Goal: Communication & Community: Answer question/provide support

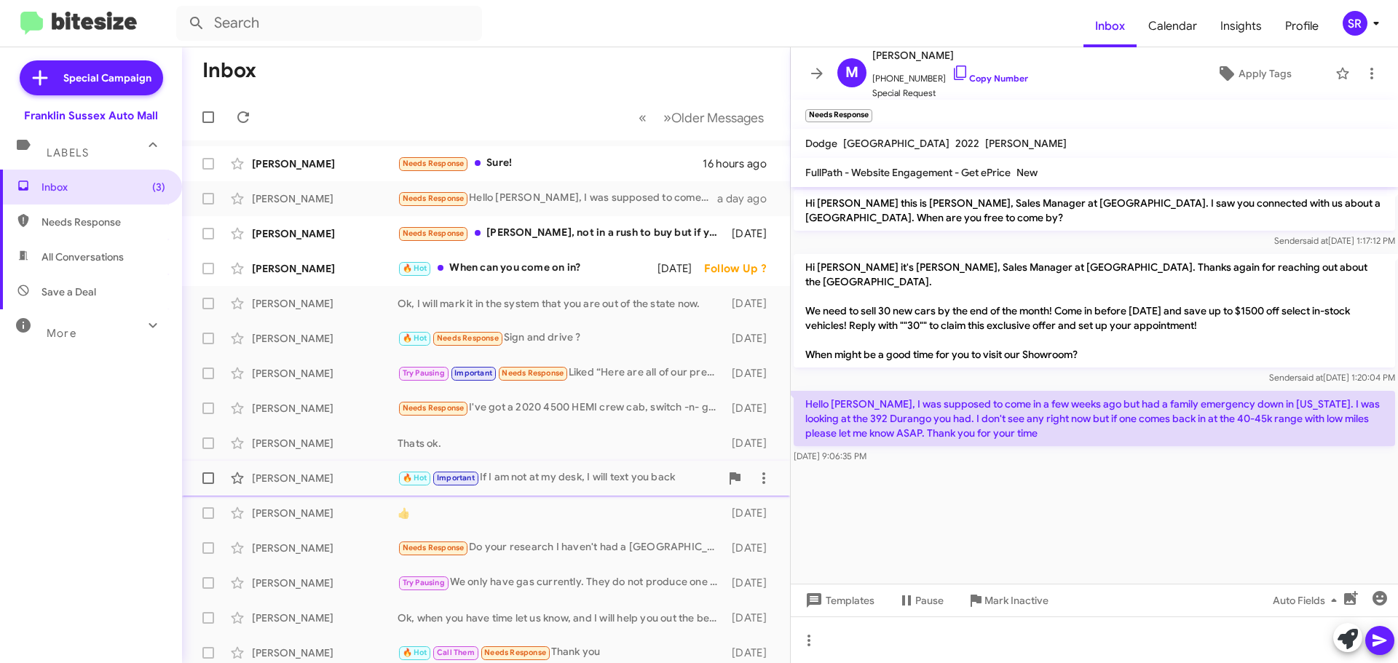
click at [526, 472] on div "🔥 Hot Important If I am not at my desk, I will text you back" at bounding box center [558, 478] width 322 height 17
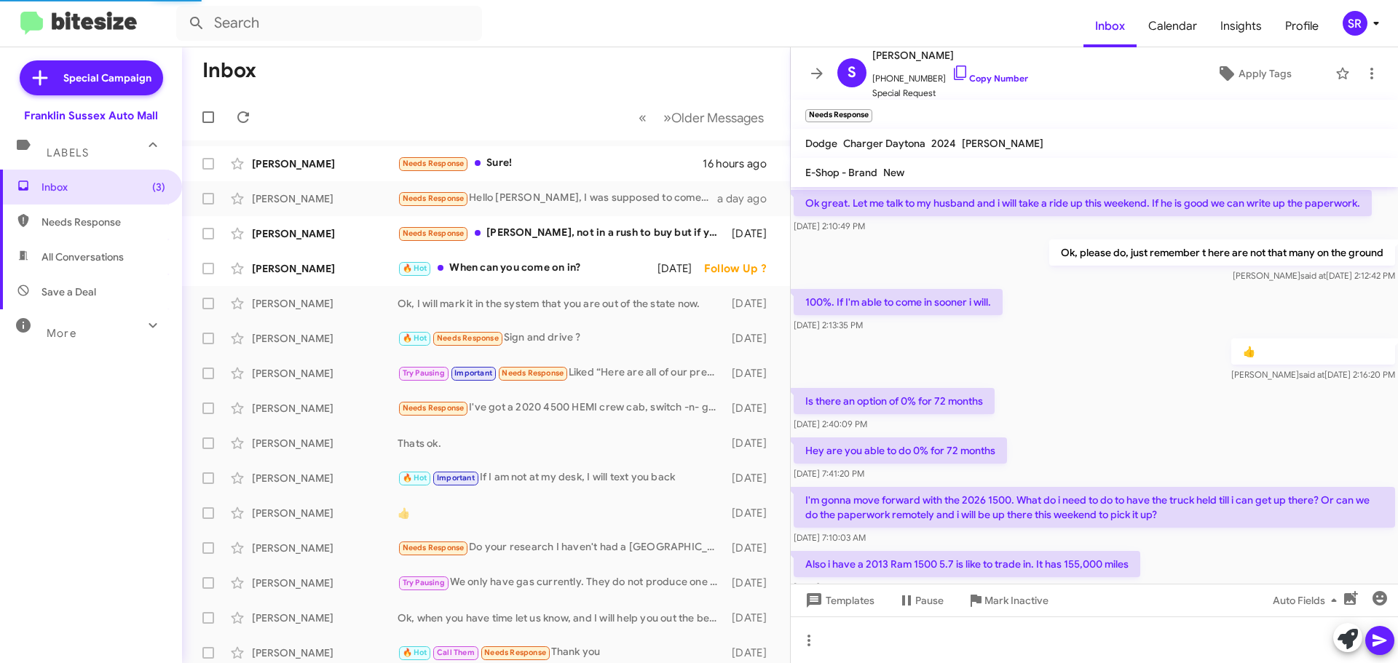
scroll to position [681, 0]
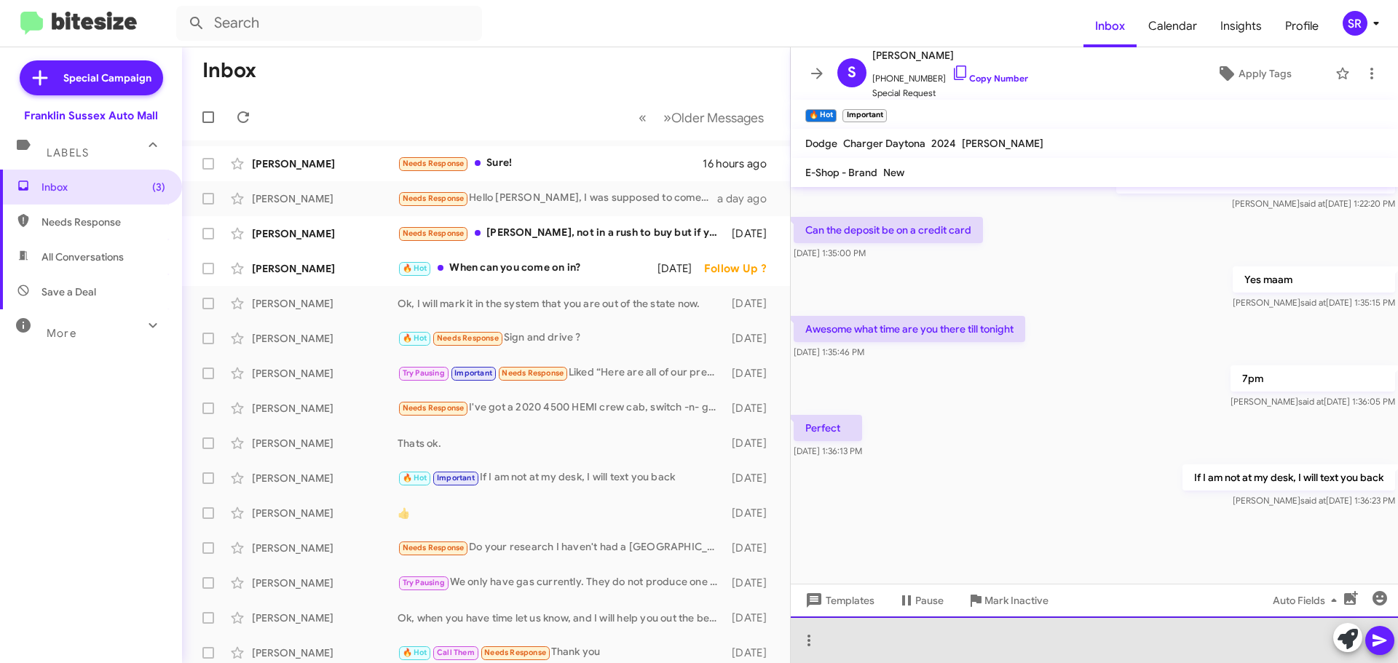
click at [892, 622] on div at bounding box center [1094, 640] width 607 height 47
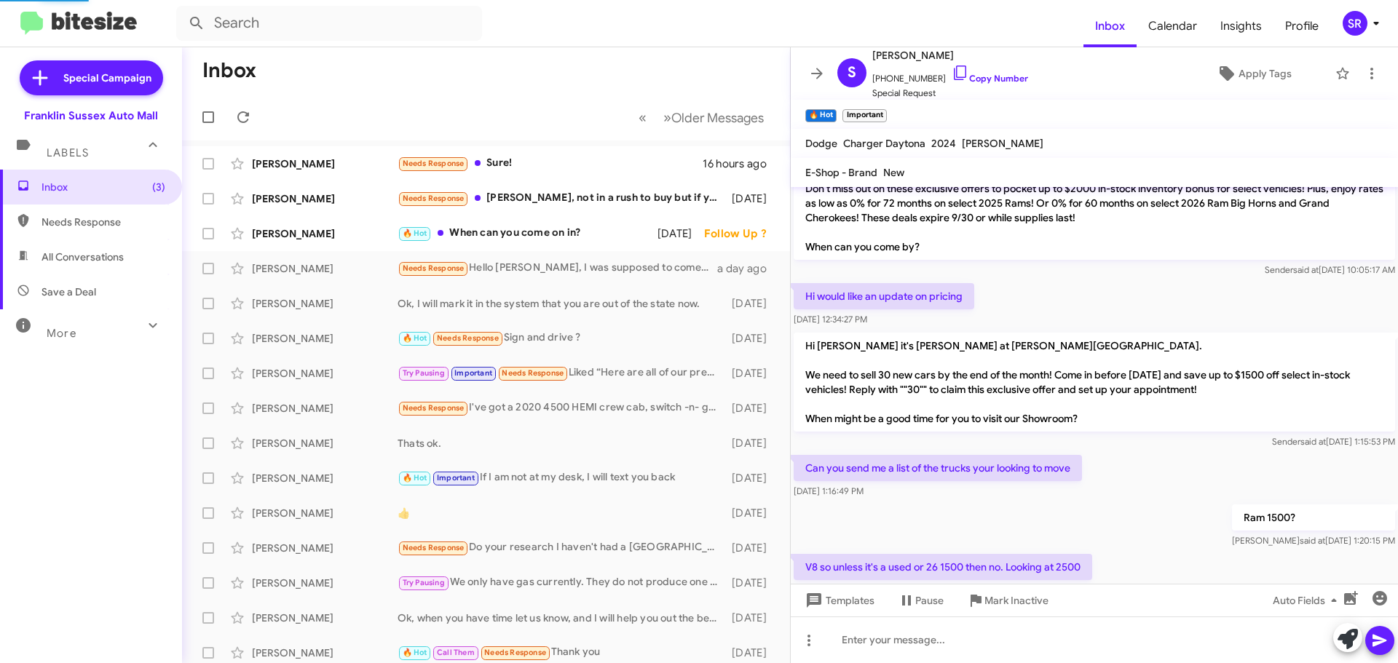
scroll to position [655, 0]
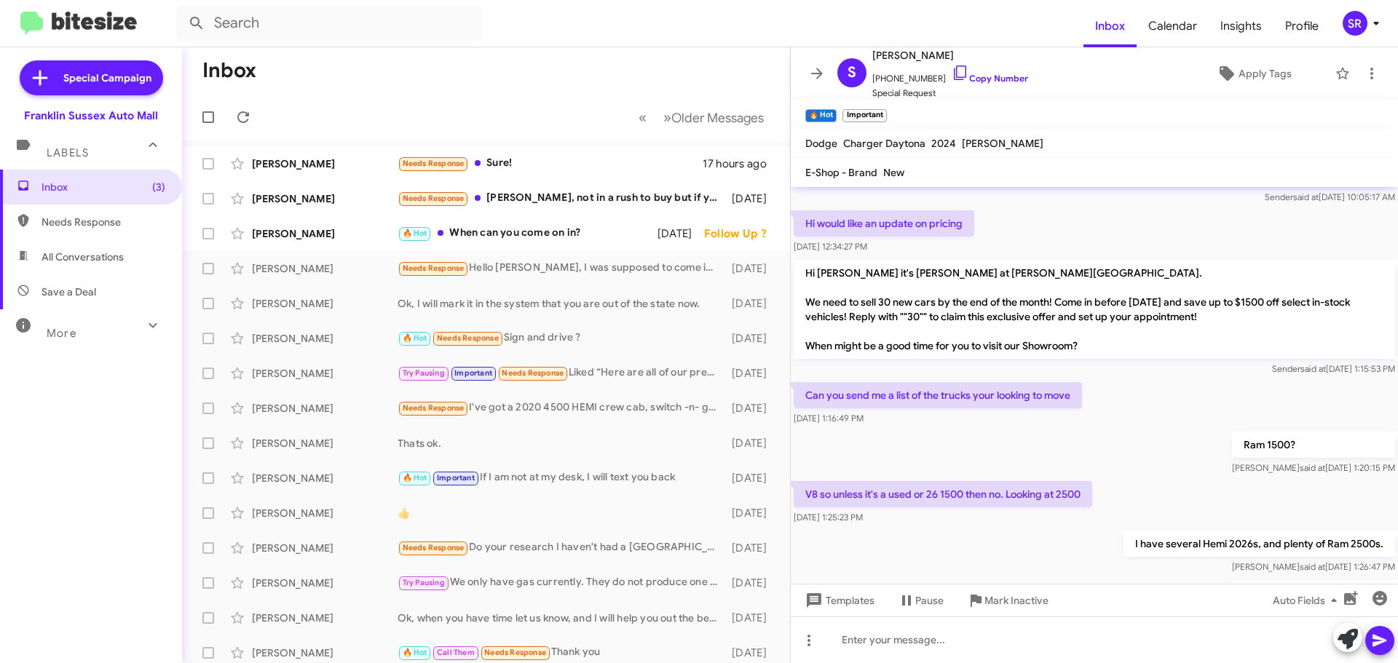
click at [83, 225] on span "Needs Response" at bounding box center [103, 222] width 124 height 15
type input "in:needs-response"
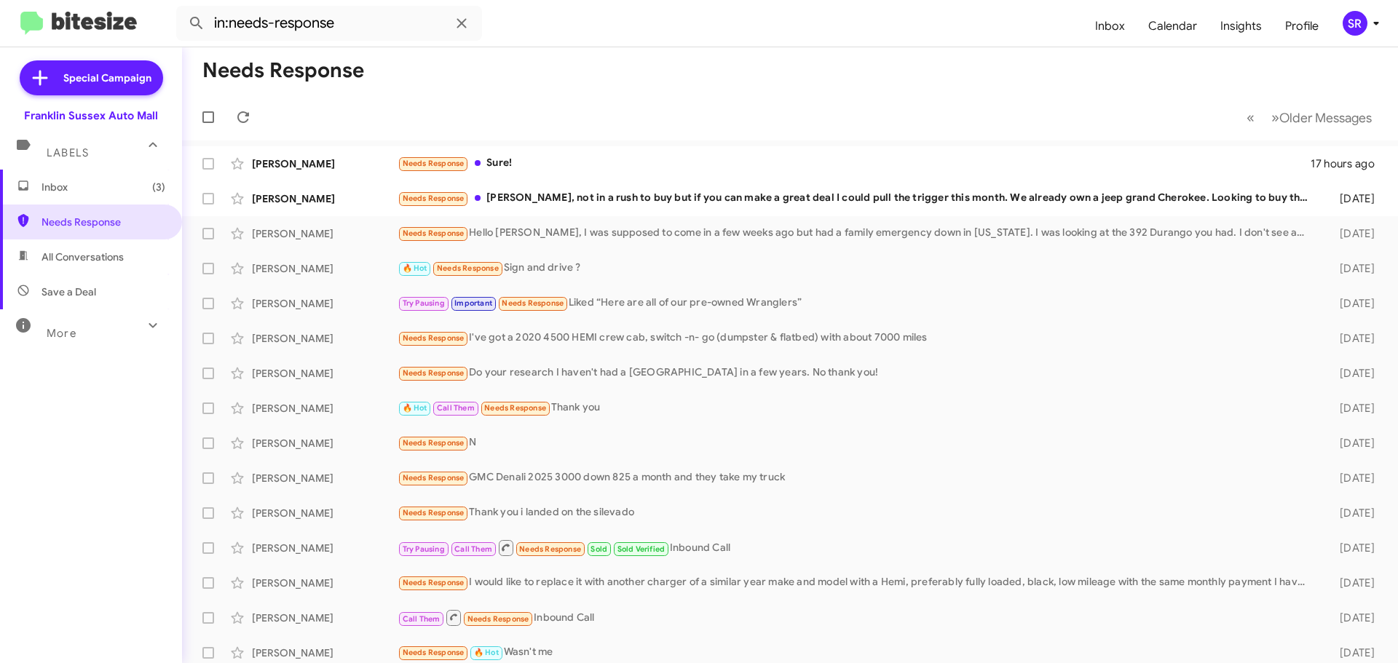
click at [63, 192] on span "Inbox (3)" at bounding box center [103, 187] width 124 height 15
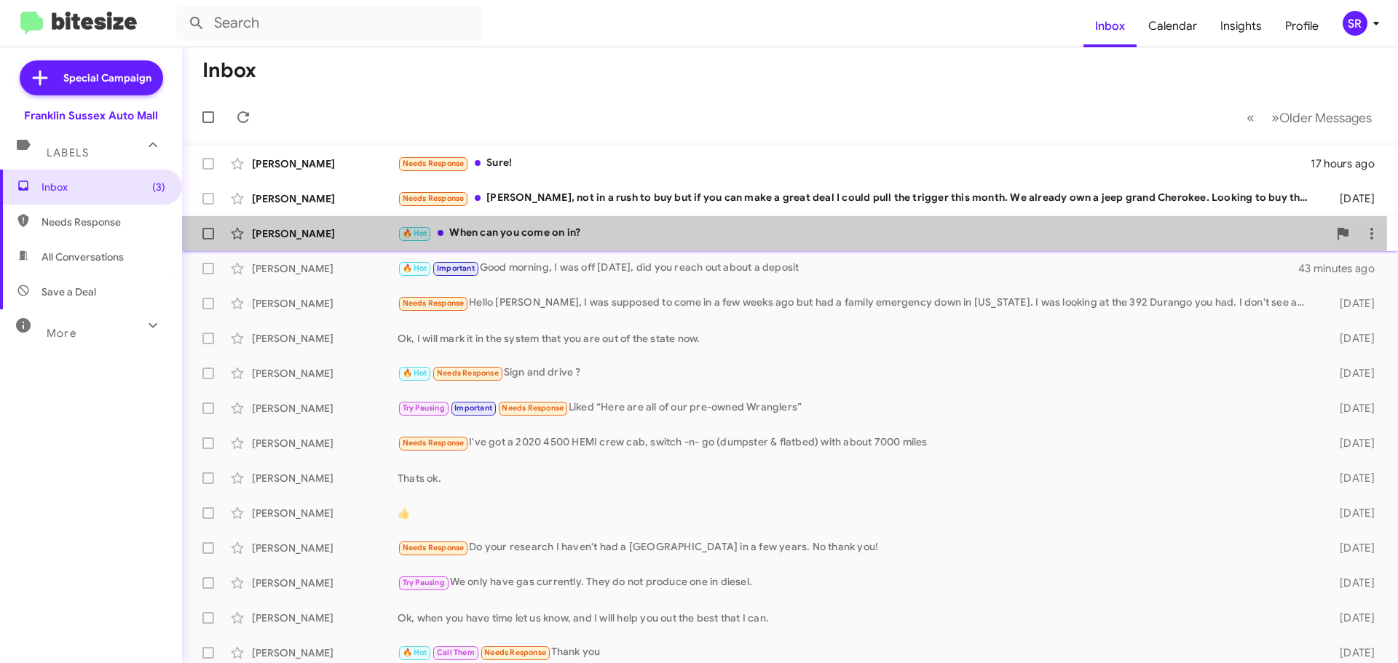
click at [528, 236] on div "🔥 Hot When can you come on in?" at bounding box center [862, 233] width 930 height 17
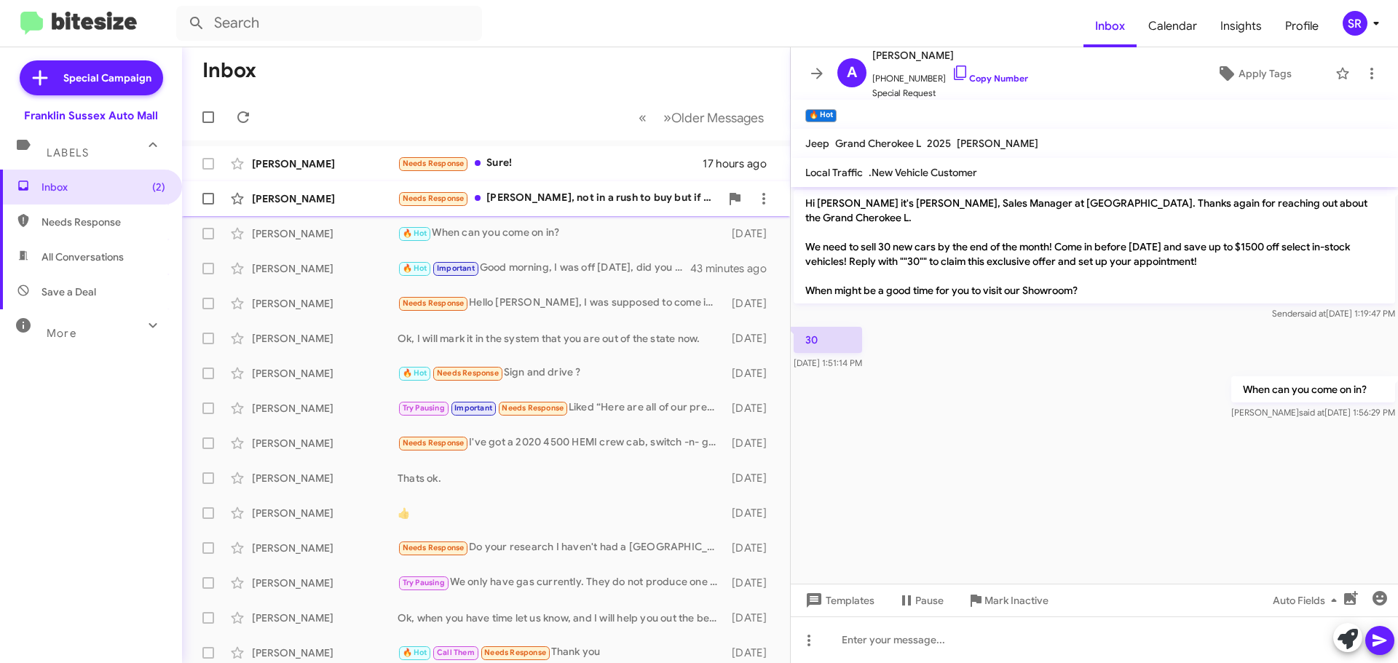
click at [531, 202] on div "Needs Response [PERSON_NAME], not in a rush to buy but if you can make a great …" at bounding box center [558, 198] width 322 height 17
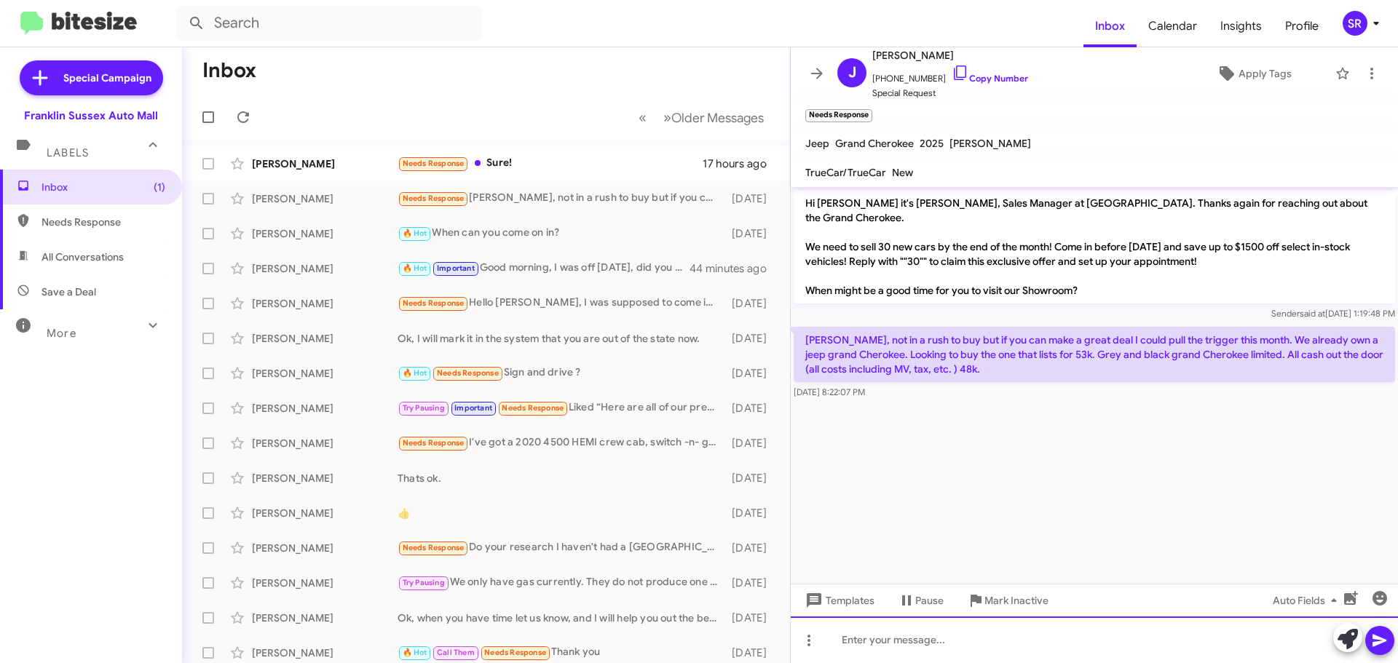
click at [919, 654] on div at bounding box center [1094, 640] width 607 height 47
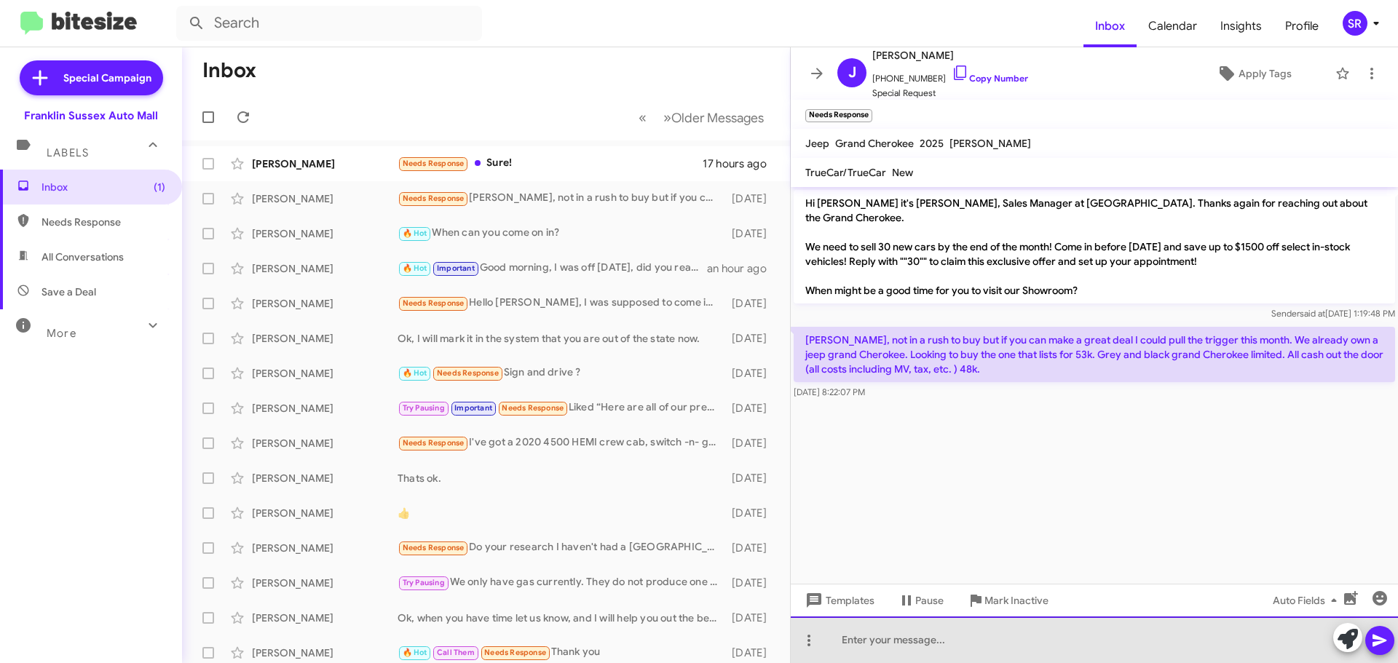
click at [944, 638] on div at bounding box center [1094, 640] width 607 height 47
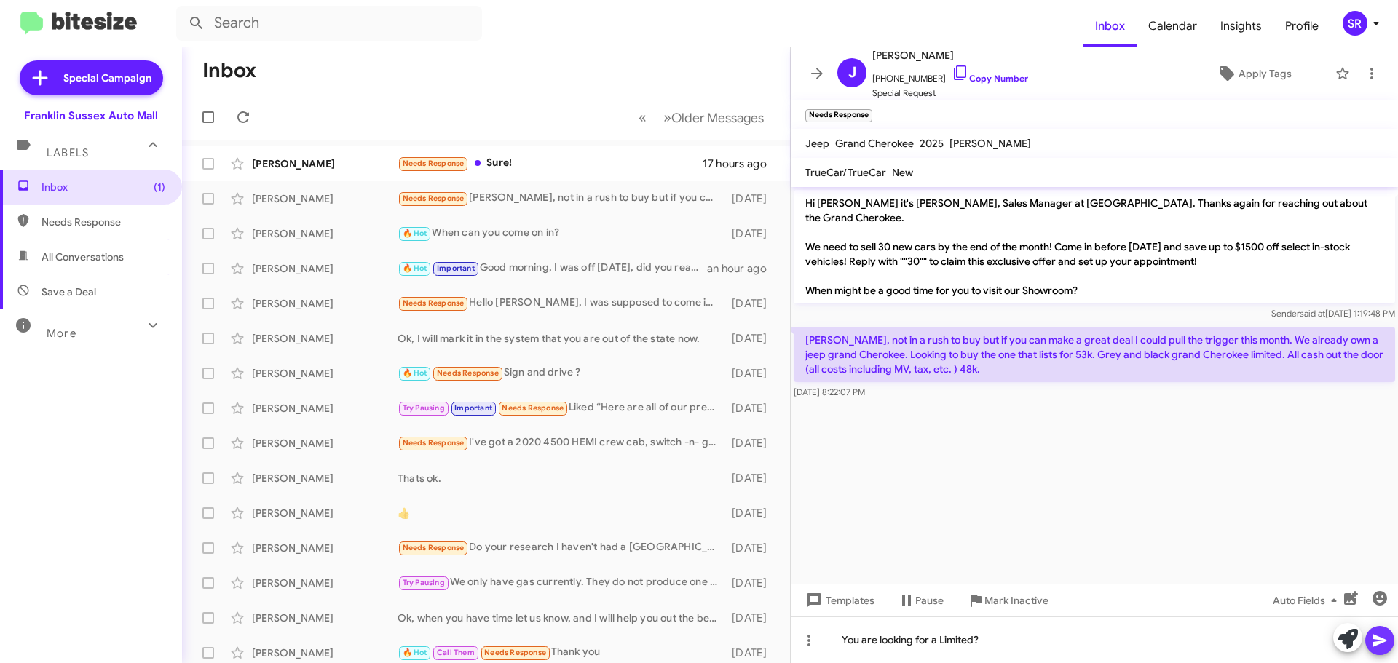
click at [1376, 646] on icon at bounding box center [1379, 640] width 17 height 17
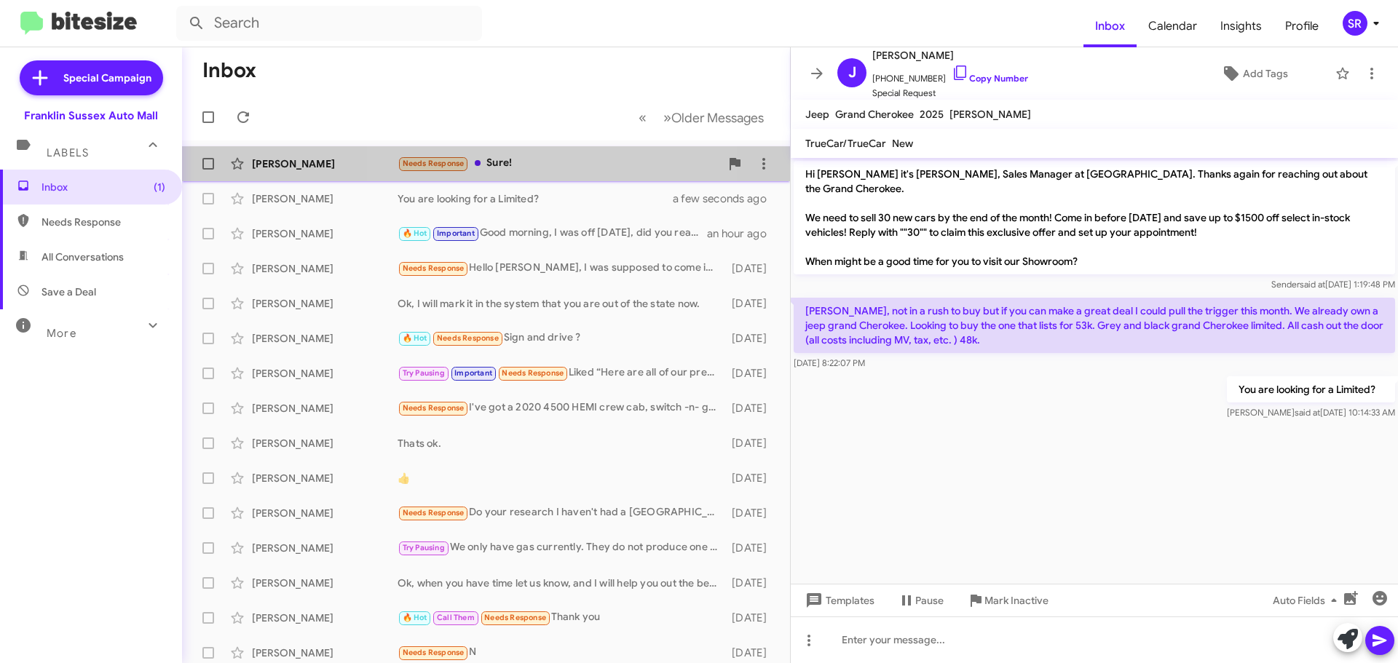
click at [534, 162] on div "Needs Response Sure!" at bounding box center [558, 163] width 322 height 17
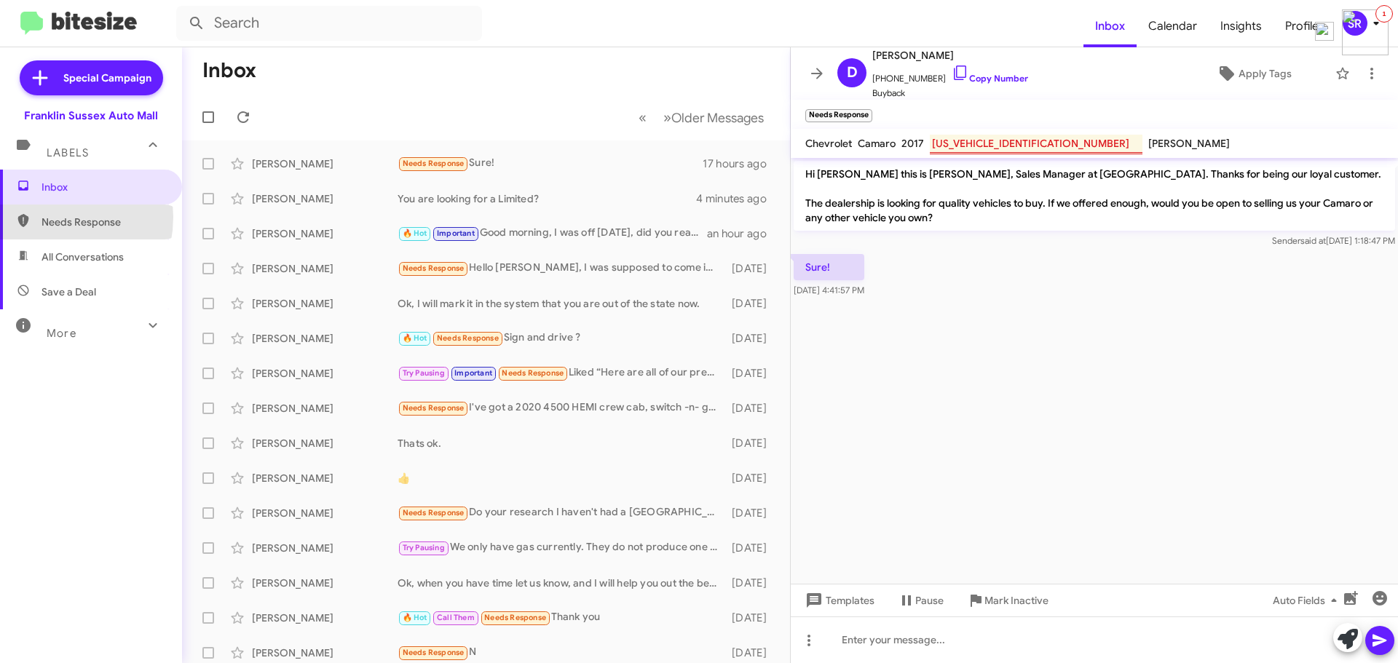
click at [42, 217] on span "Needs Response" at bounding box center [103, 222] width 124 height 15
type input "in:needs-response"
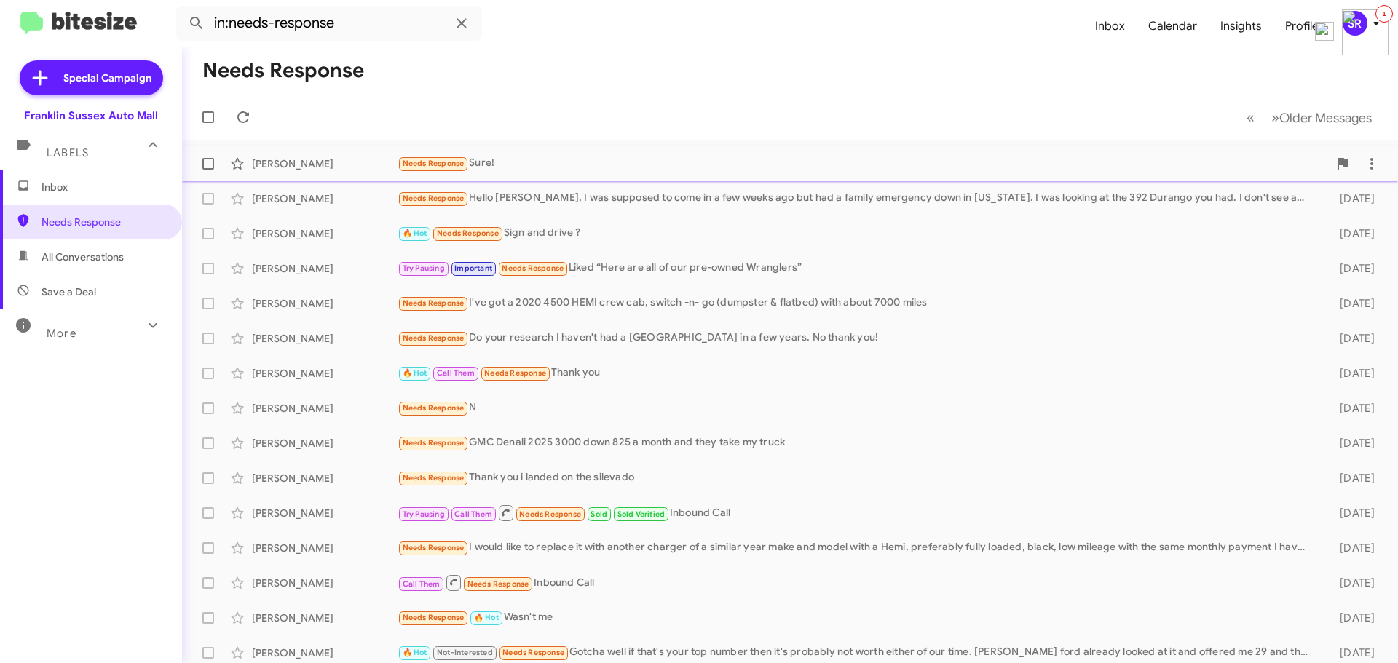
click at [488, 163] on div "Needs Response Sure!" at bounding box center [862, 163] width 930 height 17
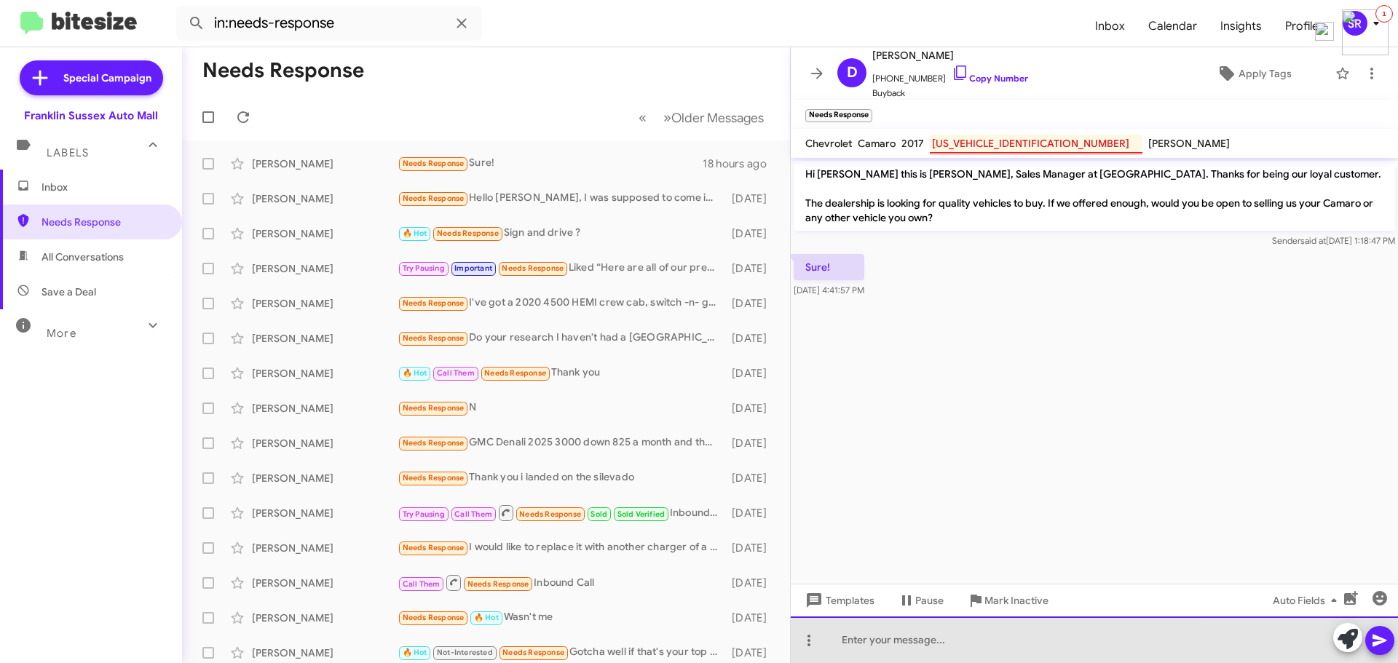
click at [931, 641] on div at bounding box center [1094, 640] width 607 height 47
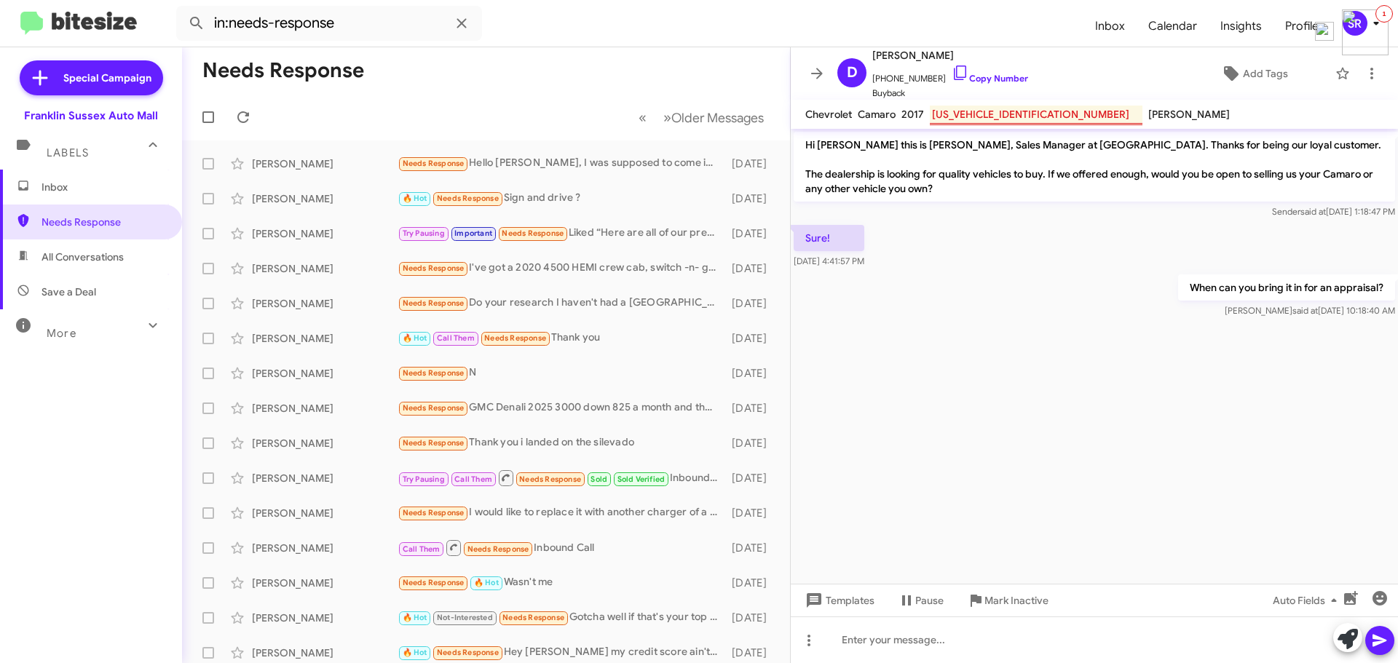
click at [66, 246] on span "All Conversations" at bounding box center [91, 256] width 182 height 35
type input "in:all-conversations"
